Goal: Obtain resource: Download file/media

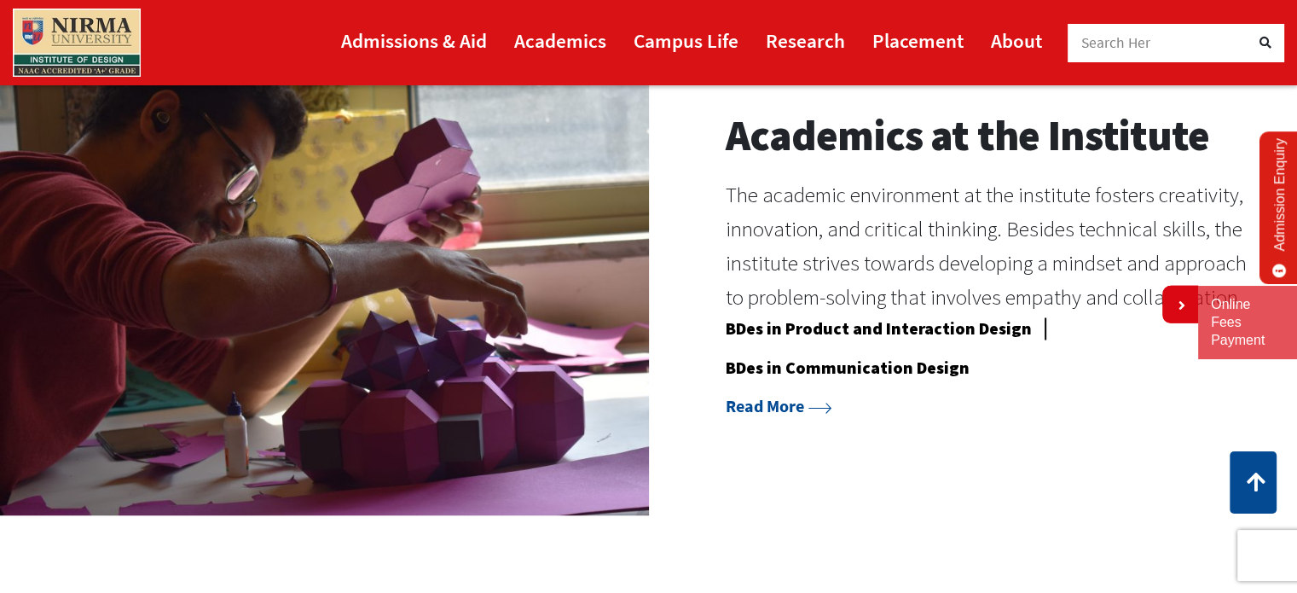
scroll to position [1418, 0]
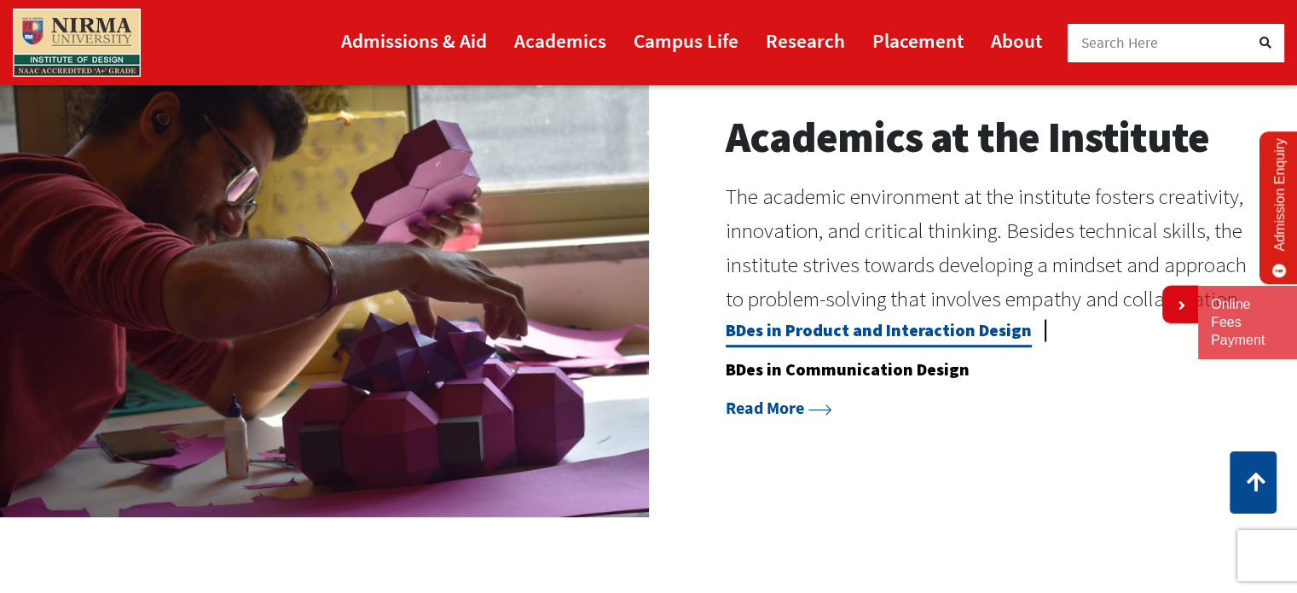
click at [750, 327] on link "BDes in Product and Interaction Design" at bounding box center [879, 333] width 306 height 28
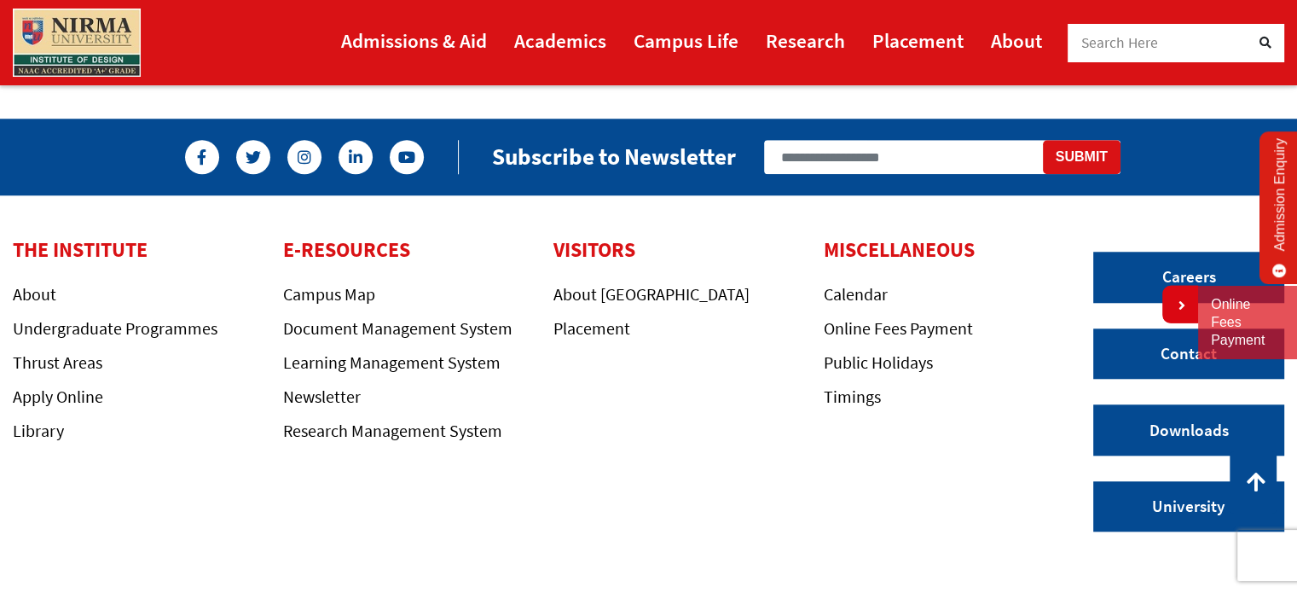
scroll to position [1630, 0]
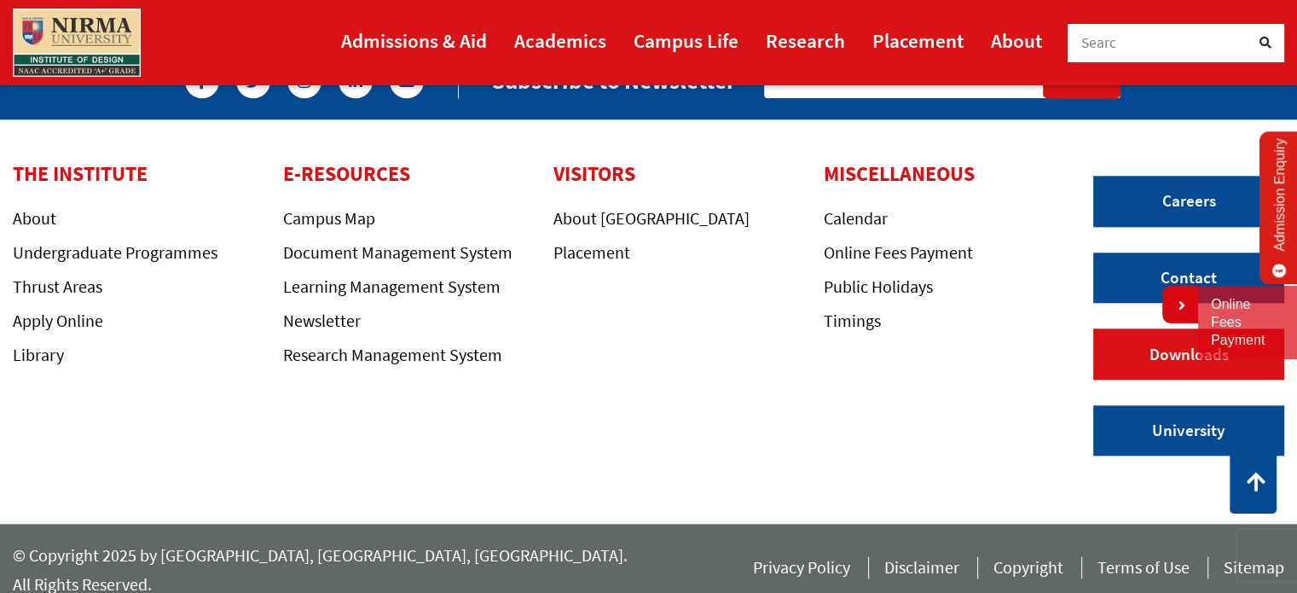
click at [1109, 361] on link "Downloads" at bounding box center [1188, 353] width 191 height 51
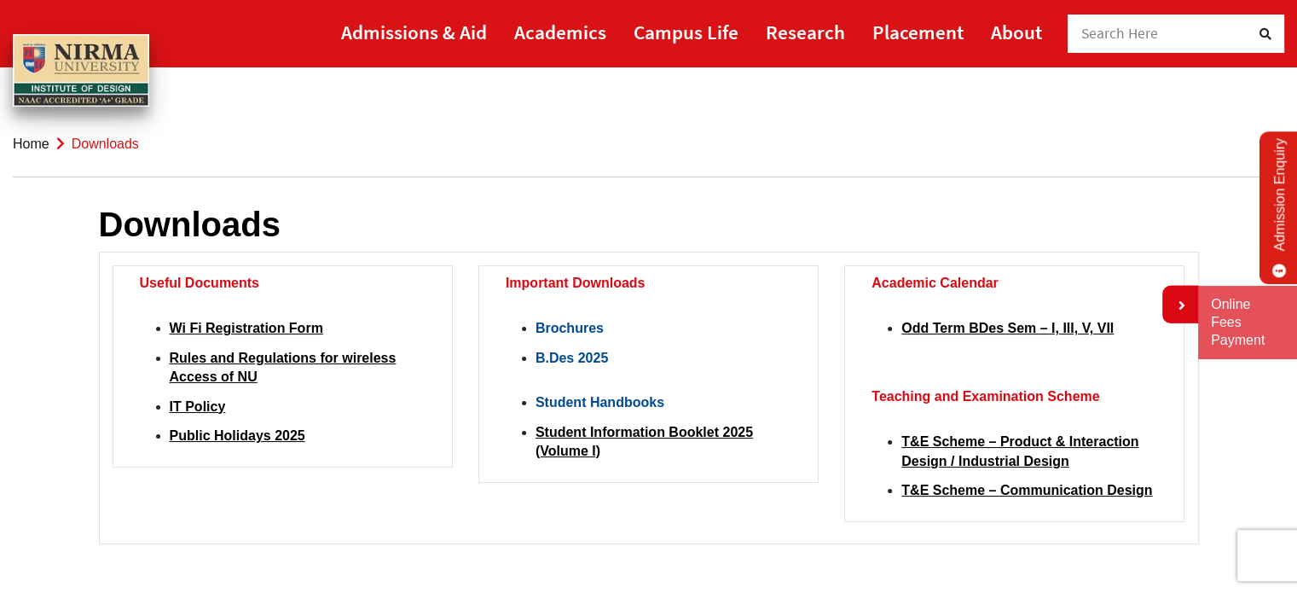
click at [553, 361] on link "B.Des 2025" at bounding box center [572, 358] width 72 height 14
click at [959, 329] on link "Odd Term BDes Sem – I, III, V, VII" at bounding box center [1007, 328] width 212 height 14
click at [920, 438] on link "T&E Scheme – Product & Interaction Design / Industrial Design" at bounding box center [1019, 450] width 237 height 33
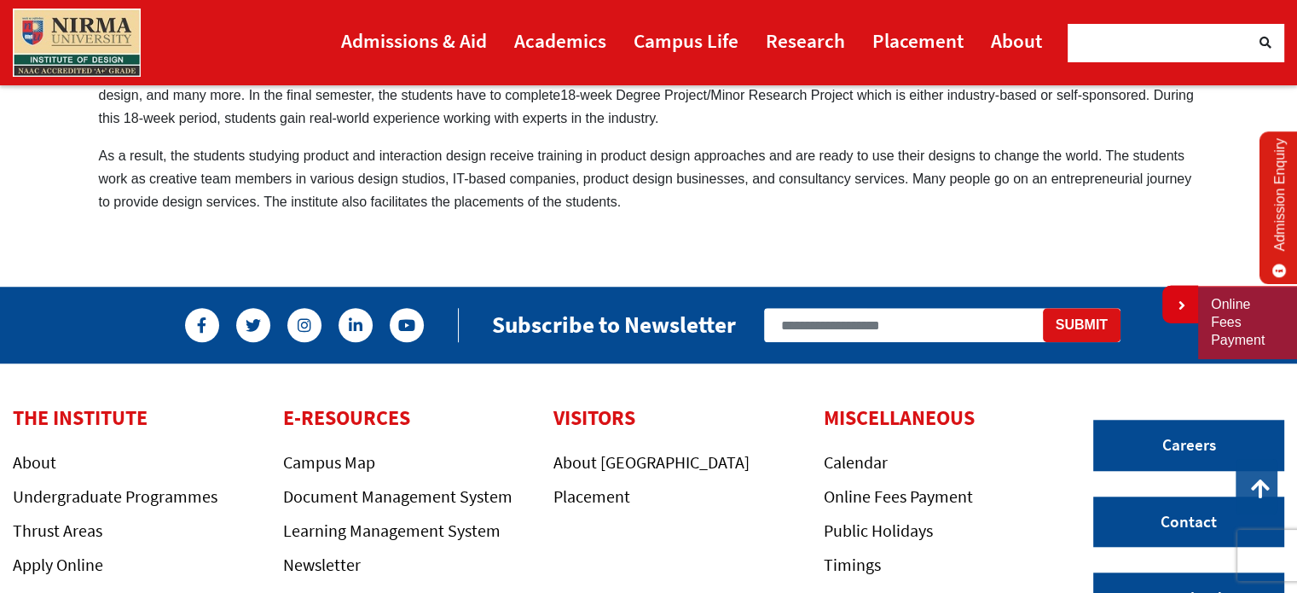
scroll to position [1370, 0]
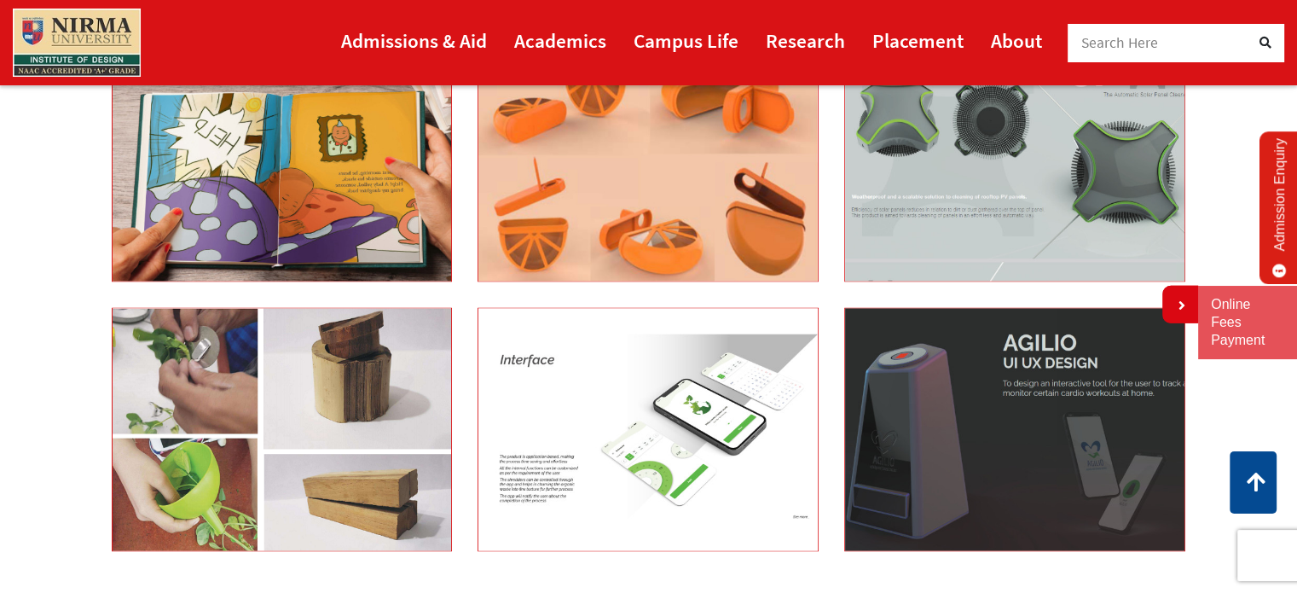
scroll to position [2919, 0]
